Goal: Information Seeking & Learning: Learn about a topic

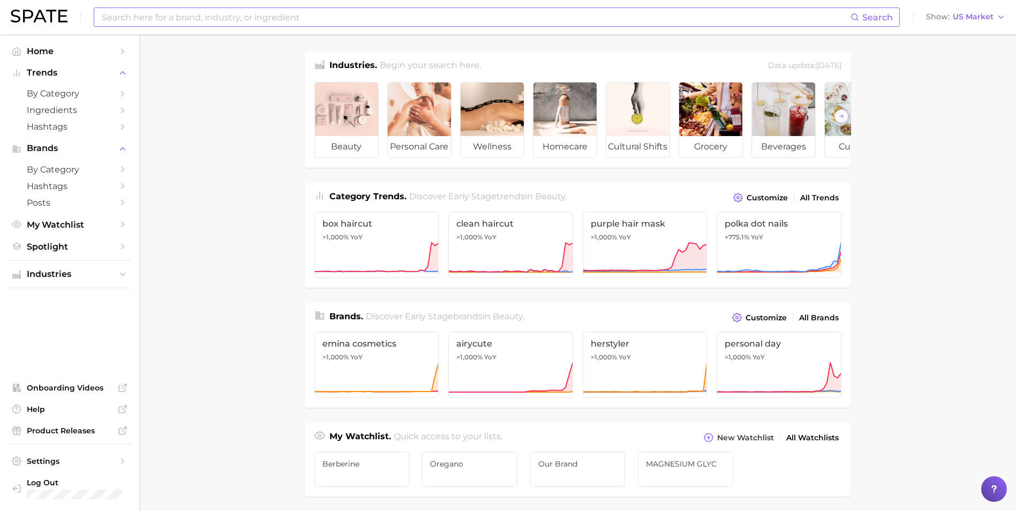
click at [389, 25] on input at bounding box center [476, 17] width 750 height 18
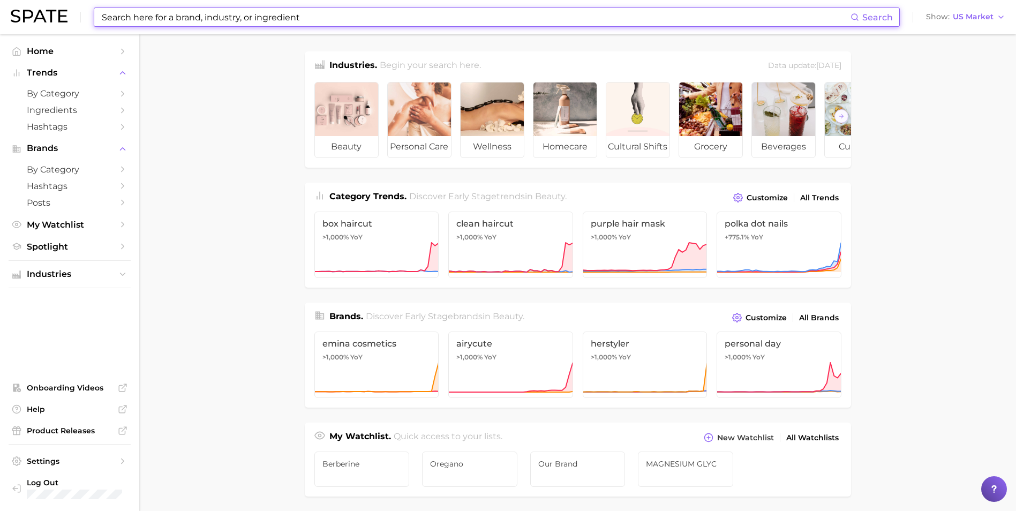
click at [385, 24] on input at bounding box center [476, 17] width 750 height 18
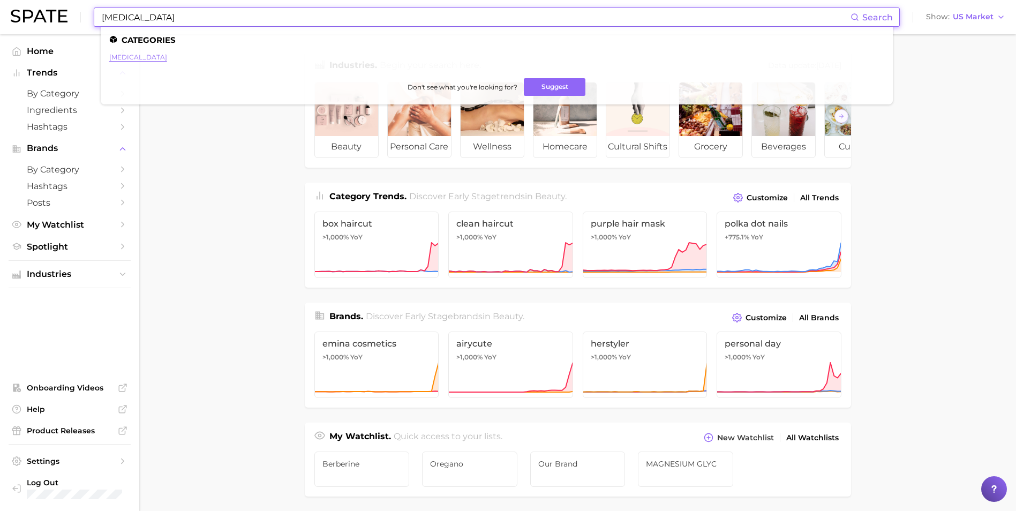
type input "citric acid"
click at [118, 55] on link "citric acid" at bounding box center [138, 57] width 58 height 8
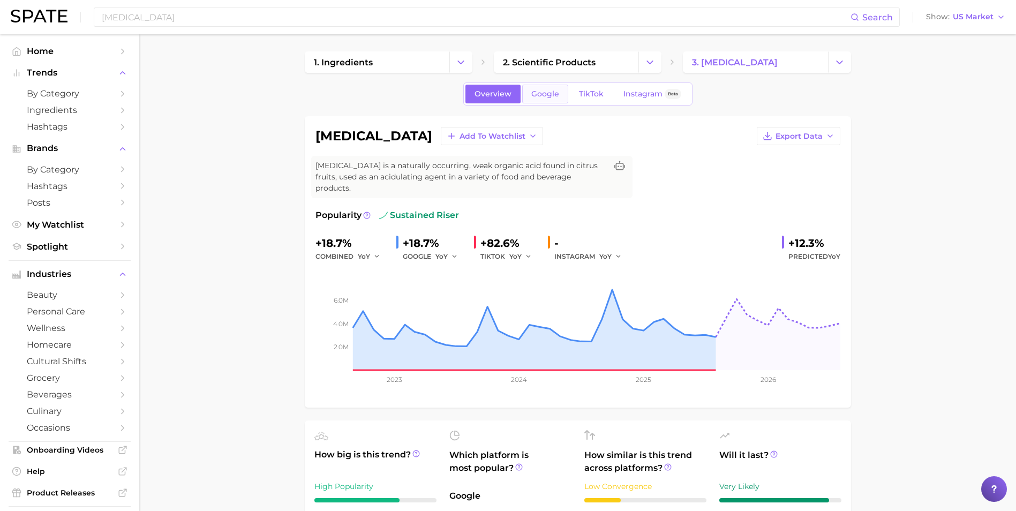
click at [554, 96] on span "Google" at bounding box center [545, 93] width 28 height 9
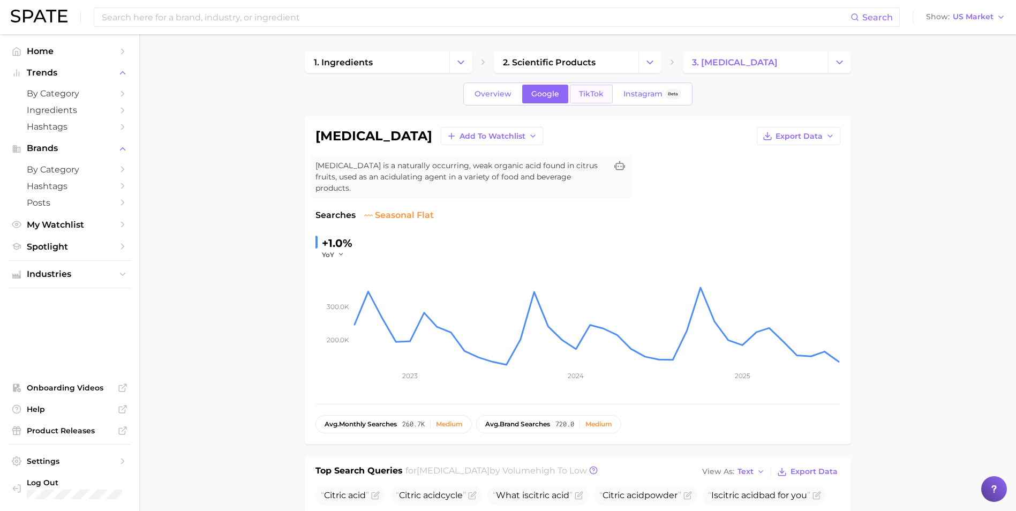
click at [587, 94] on span "TikTok" at bounding box center [591, 93] width 25 height 9
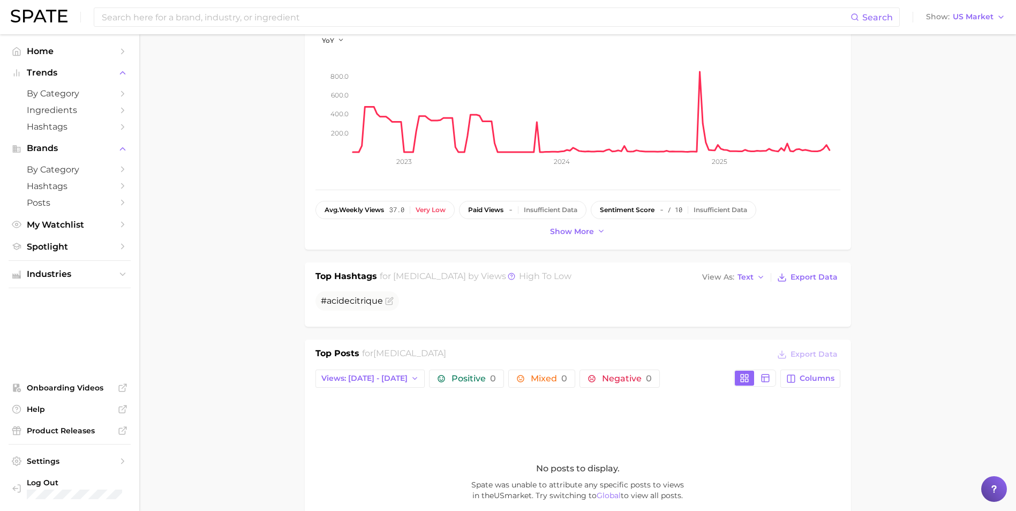
scroll to position [54, 0]
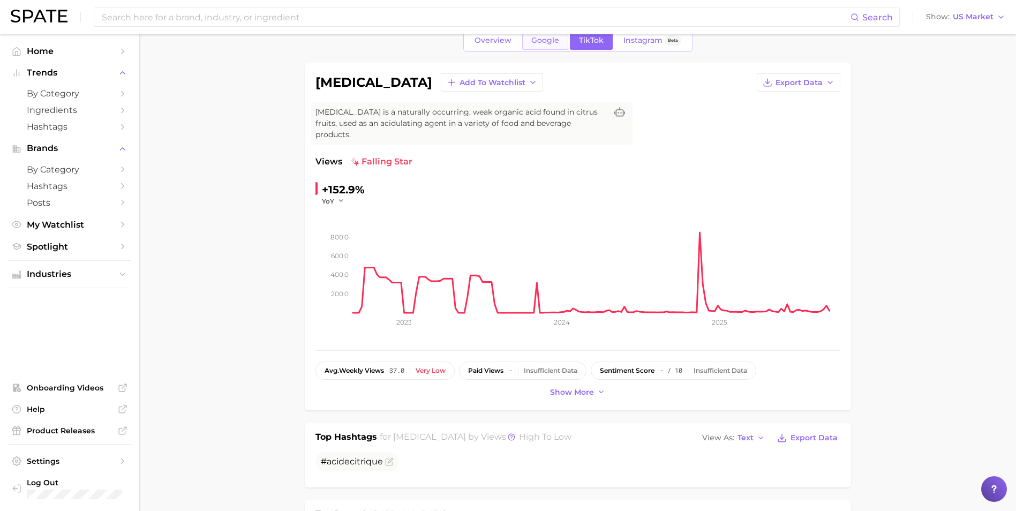
click at [549, 44] on span "Google" at bounding box center [545, 40] width 28 height 9
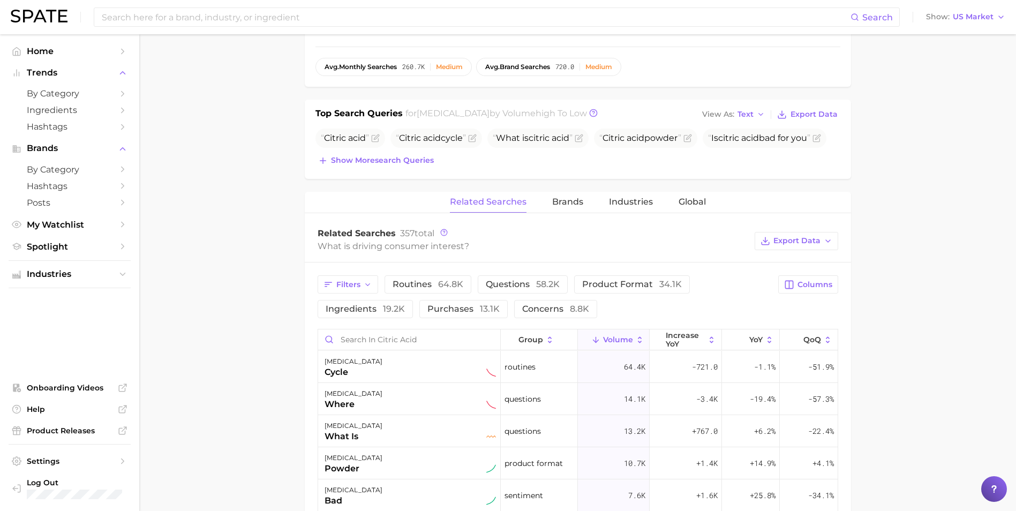
scroll to position [375, 0]
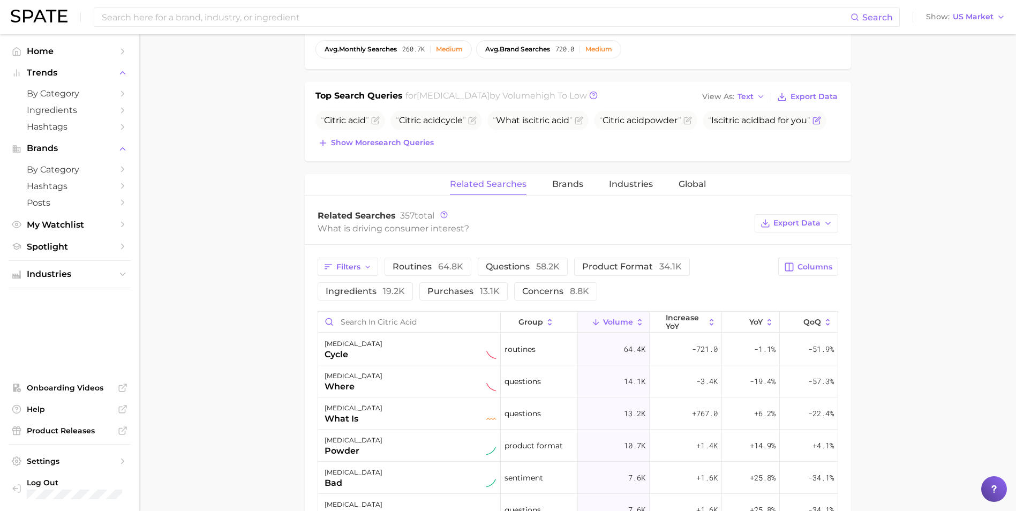
click at [776, 115] on span "Is citric acid bad for you" at bounding box center [759, 120] width 102 height 10
